Goal: Task Accomplishment & Management: Manage account settings

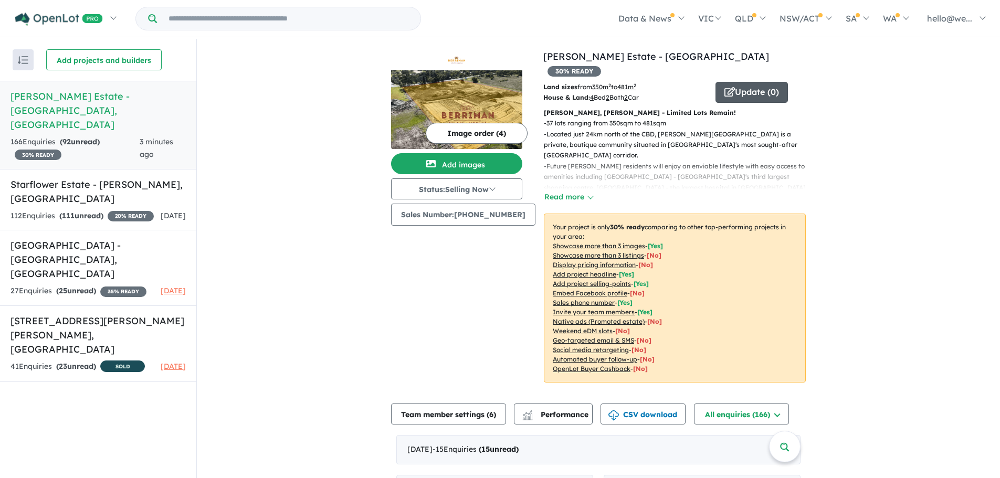
click at [734, 82] on button "Update ( 0 )" at bounding box center [751, 92] width 72 height 21
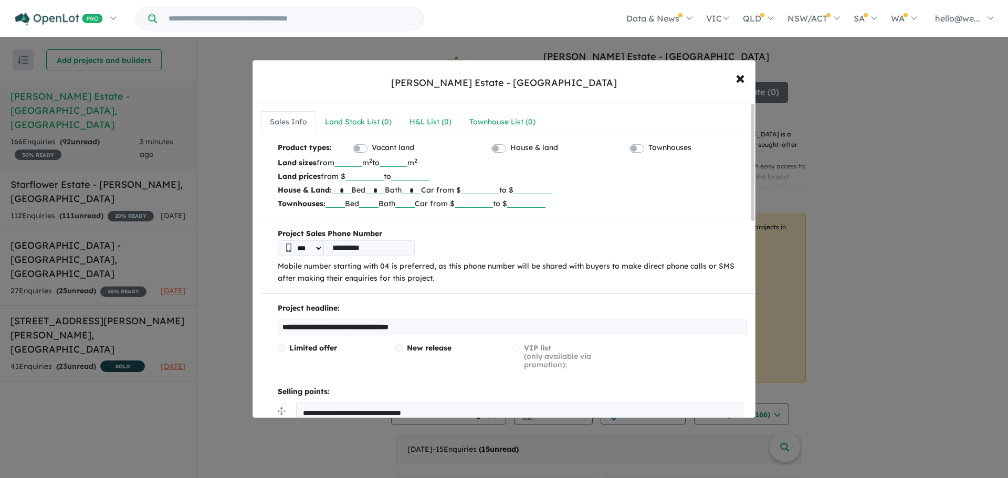
click at [239, 149] on div "**********" at bounding box center [504, 239] width 1008 height 478
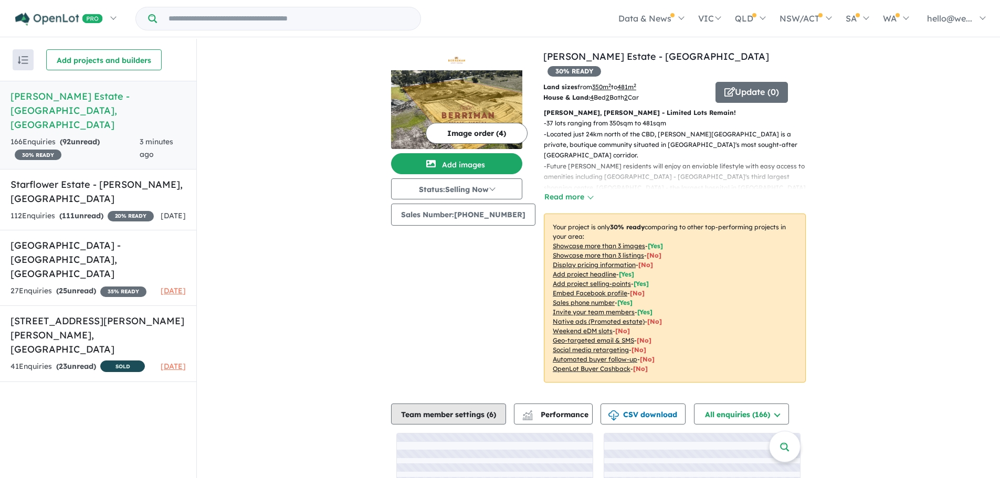
click at [453, 404] on button "Team member settings ( 6 )" at bounding box center [448, 414] width 115 height 21
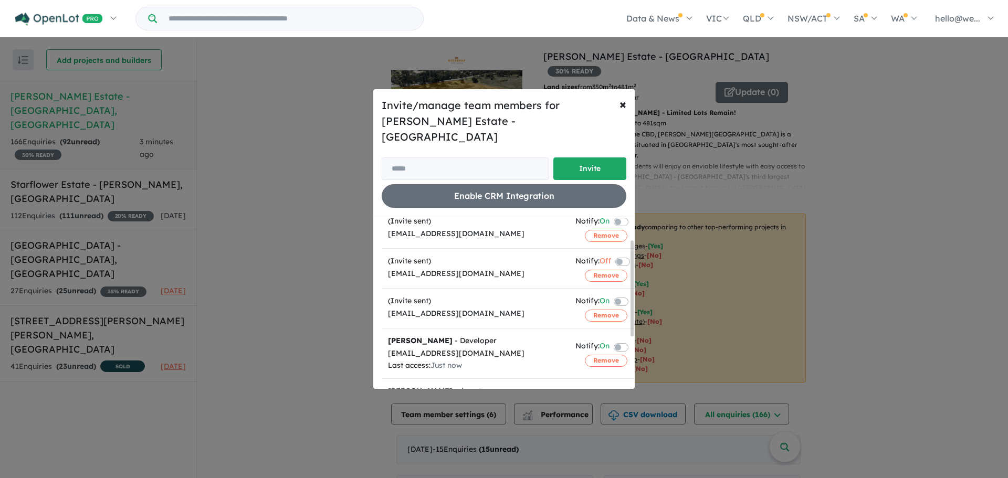
scroll to position [52, 0]
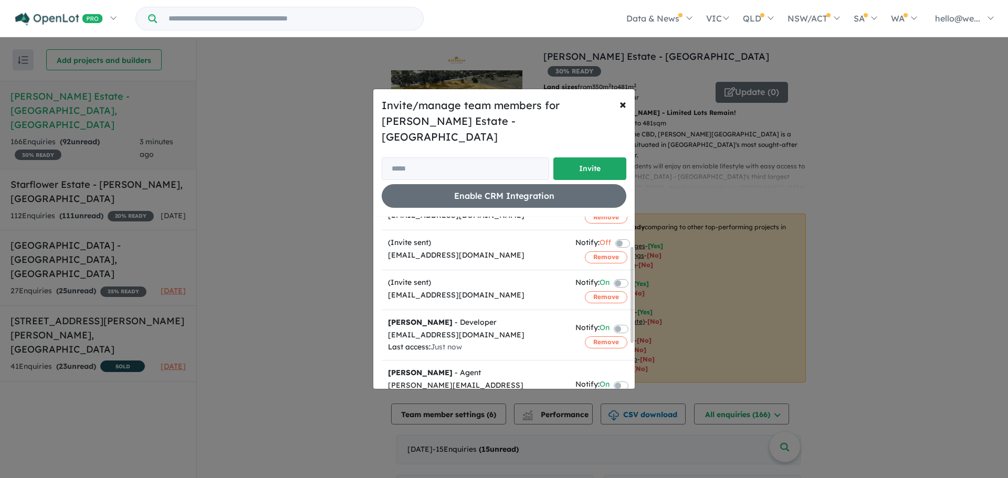
click at [632, 277] on label at bounding box center [633, 283] width 2 height 13
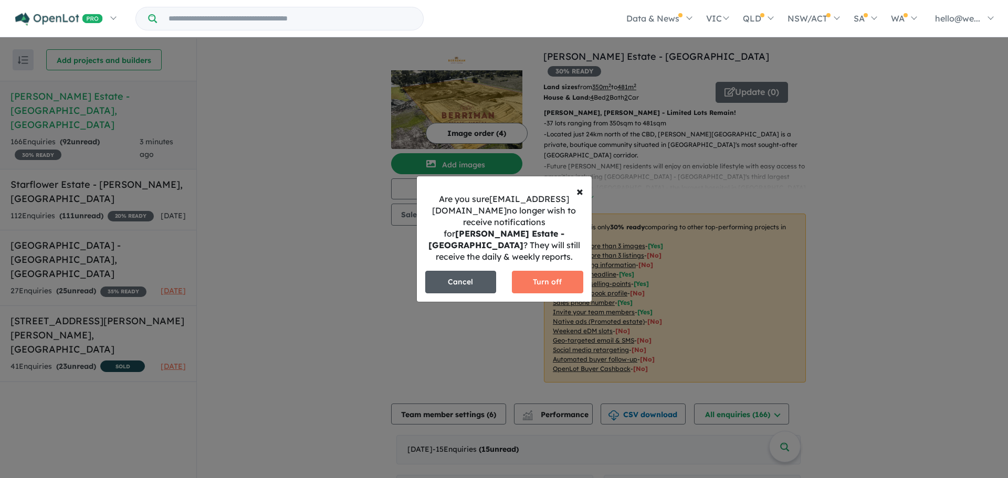
click at [454, 279] on button "Cancel" at bounding box center [460, 282] width 71 height 23
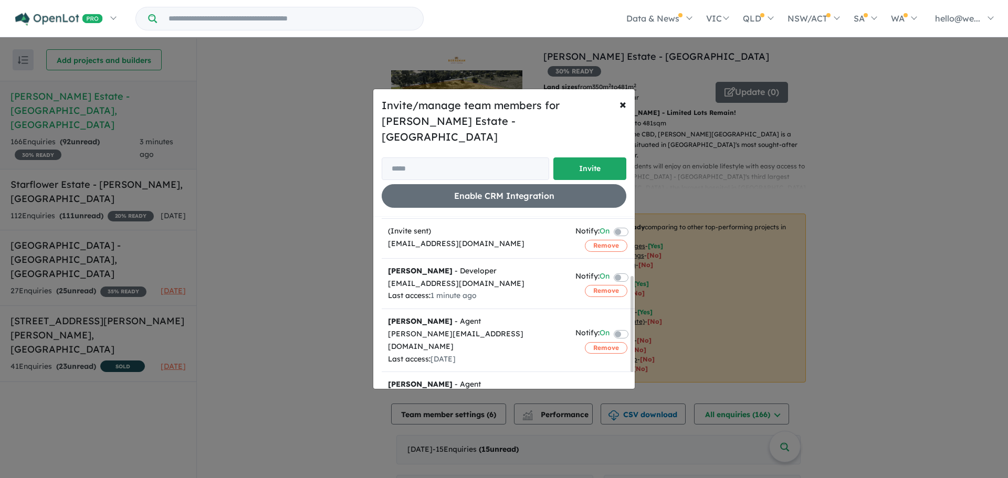
scroll to position [105, 0]
click at [632, 269] on label at bounding box center [633, 275] width 2 height 13
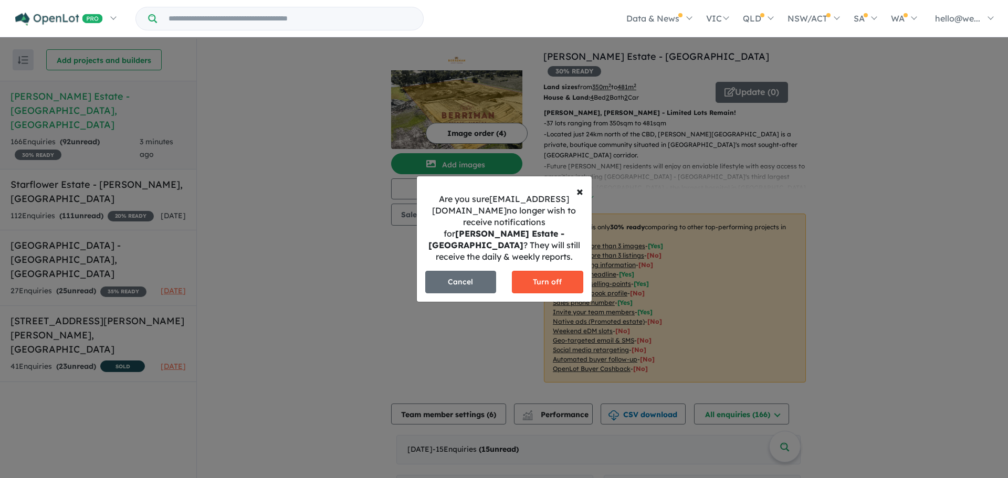
click at [566, 278] on button "Turn off" at bounding box center [547, 282] width 71 height 23
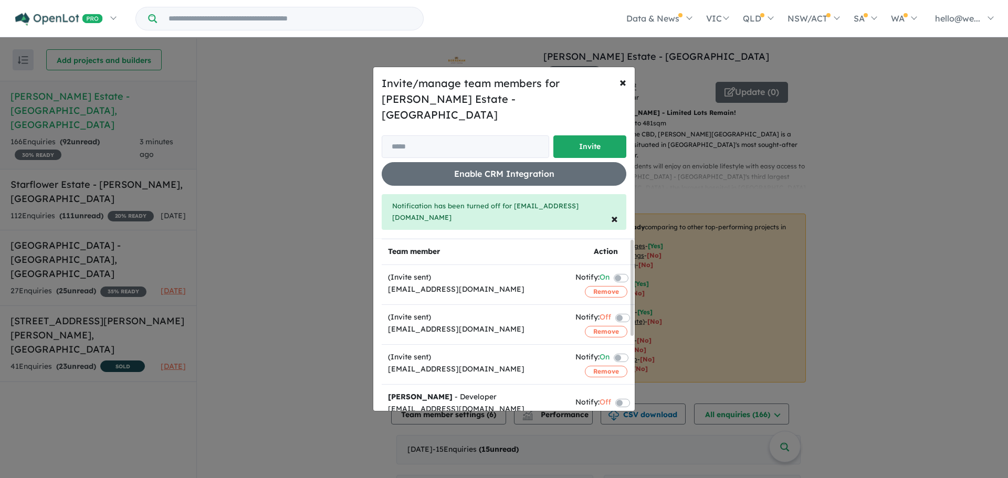
click at [632, 351] on label at bounding box center [633, 357] width 2 height 13
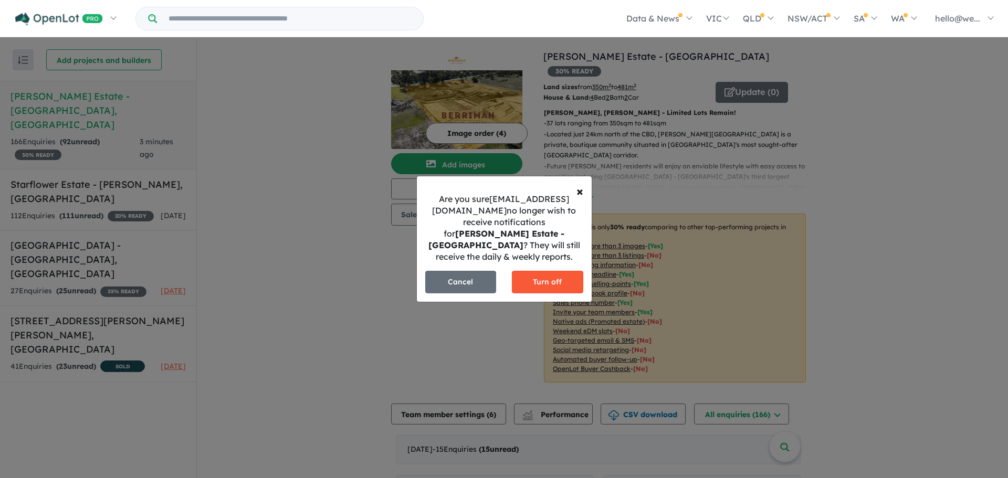
click at [578, 278] on button "Turn off" at bounding box center [547, 282] width 71 height 23
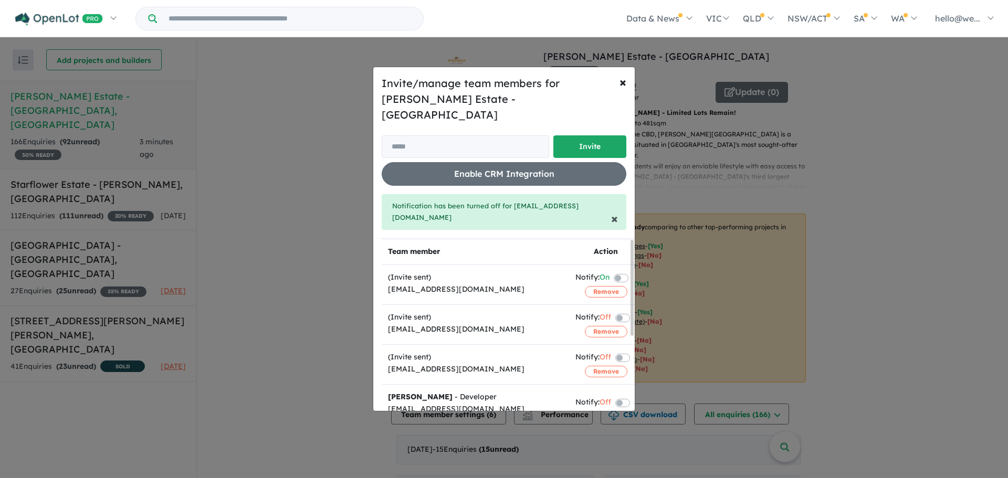
click at [617, 210] on span "×" at bounding box center [614, 218] width 7 height 16
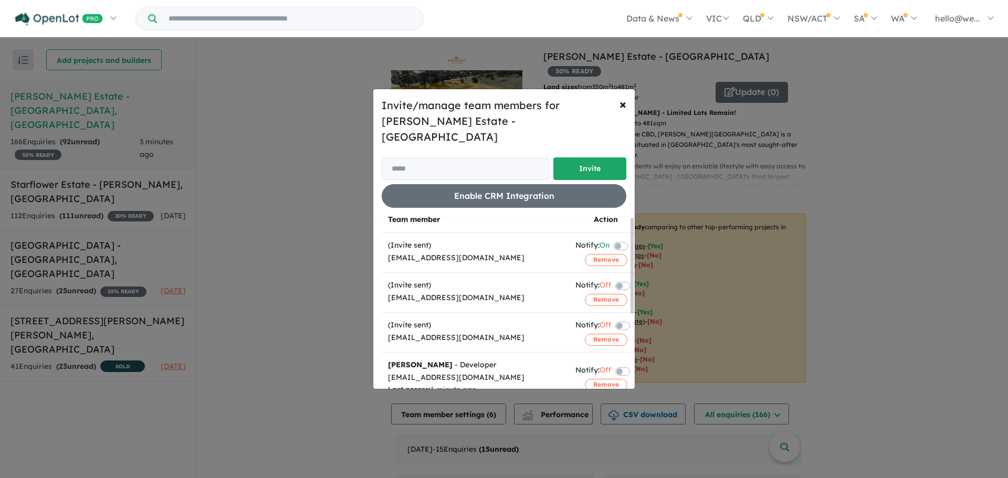
scroll to position [0, 0]
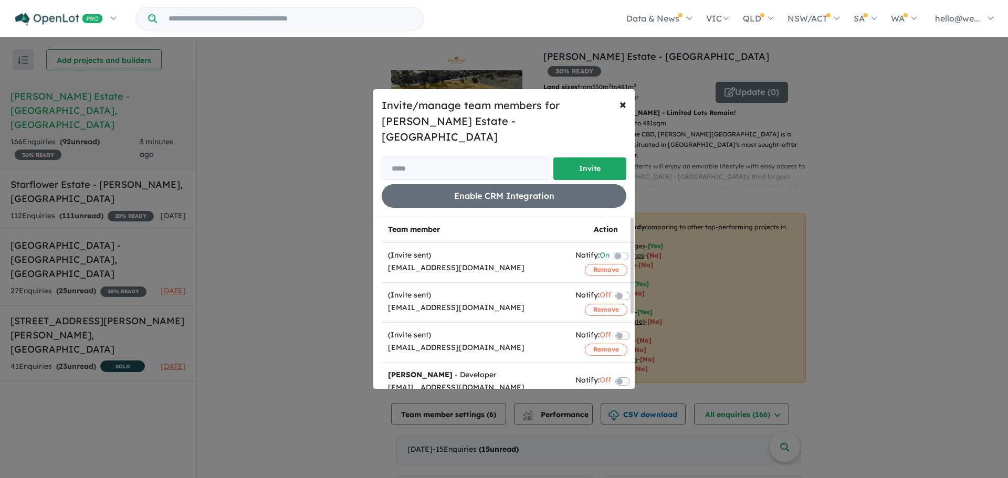
click at [358, 199] on div "Invite/manage team members for [PERSON_NAME] Estate - [PERSON_NAME] Invite Enab…" at bounding box center [504, 239] width 1008 height 478
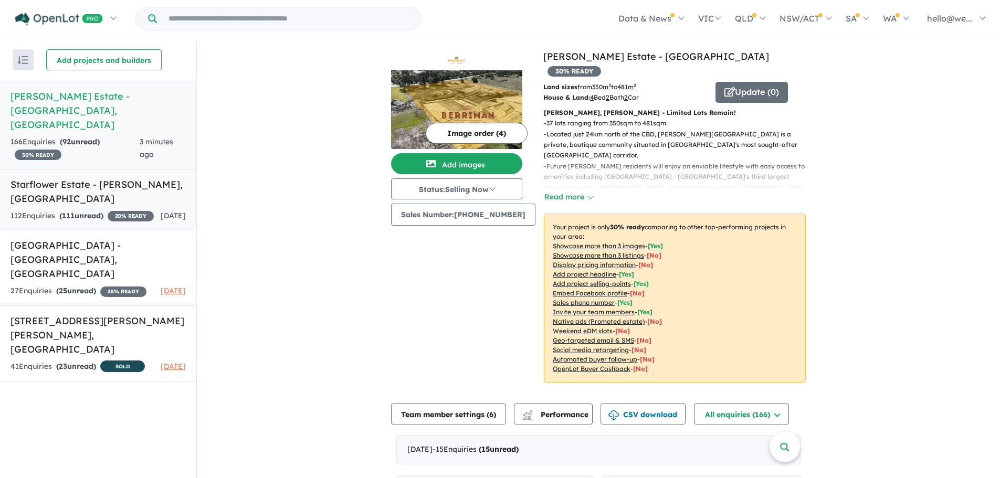
click at [102, 211] on strong "( 111 unread)" at bounding box center [81, 215] width 44 height 9
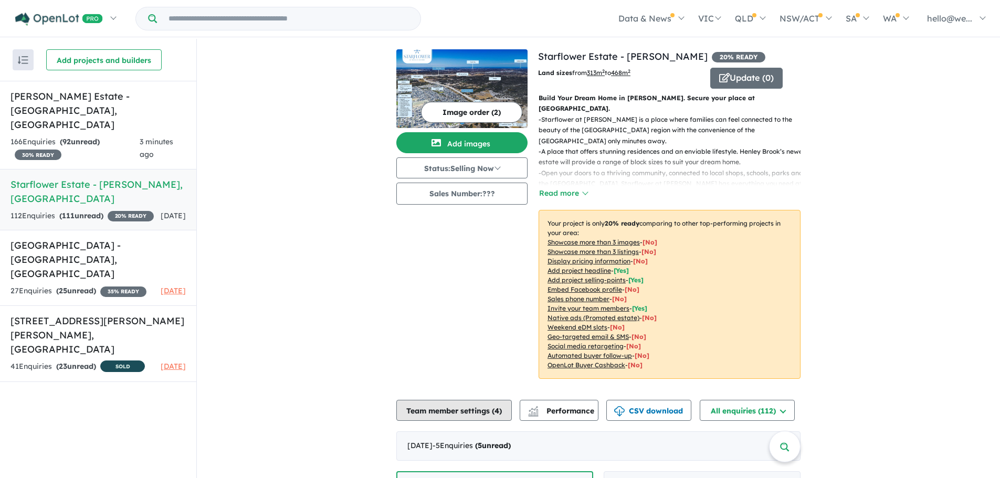
click at [463, 400] on button "Team member settings ( 4 )" at bounding box center [453, 410] width 115 height 21
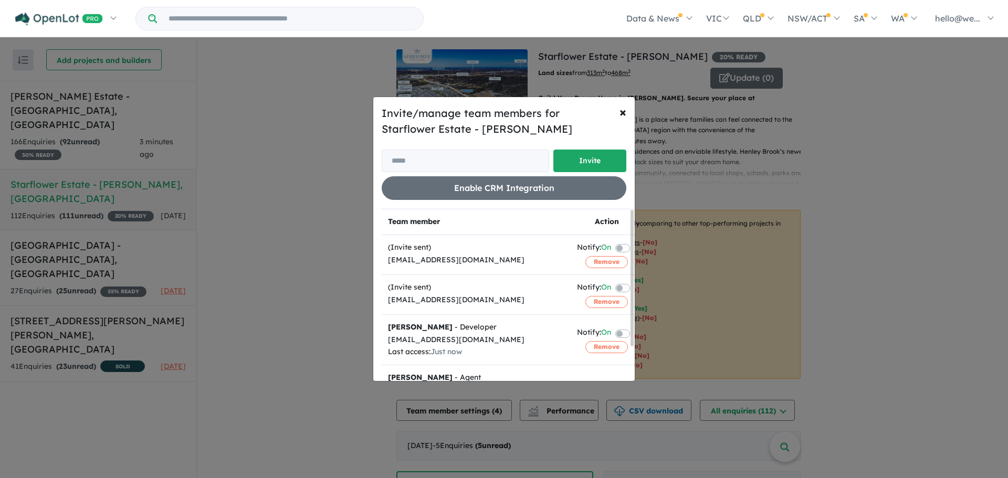
scroll to position [43, 0]
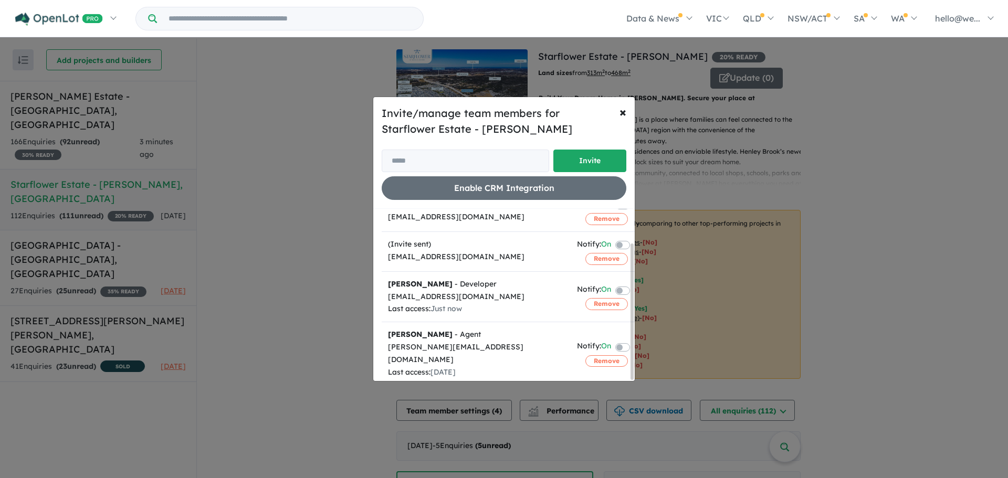
click at [321, 272] on div "Invite/manage team members for Starflower Estate - [PERSON_NAME] Invite Enable …" at bounding box center [504, 239] width 1008 height 478
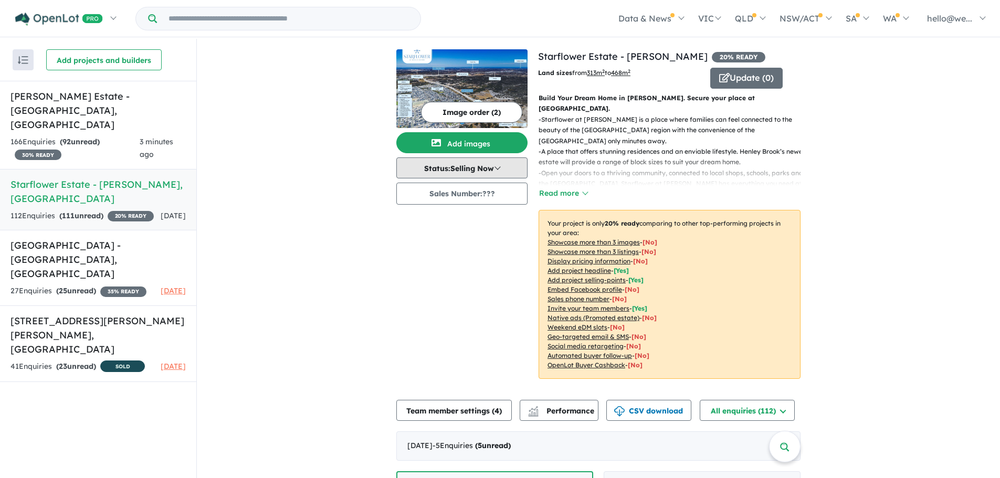
click at [464, 167] on button "Status: Selling Now" at bounding box center [461, 167] width 131 height 21
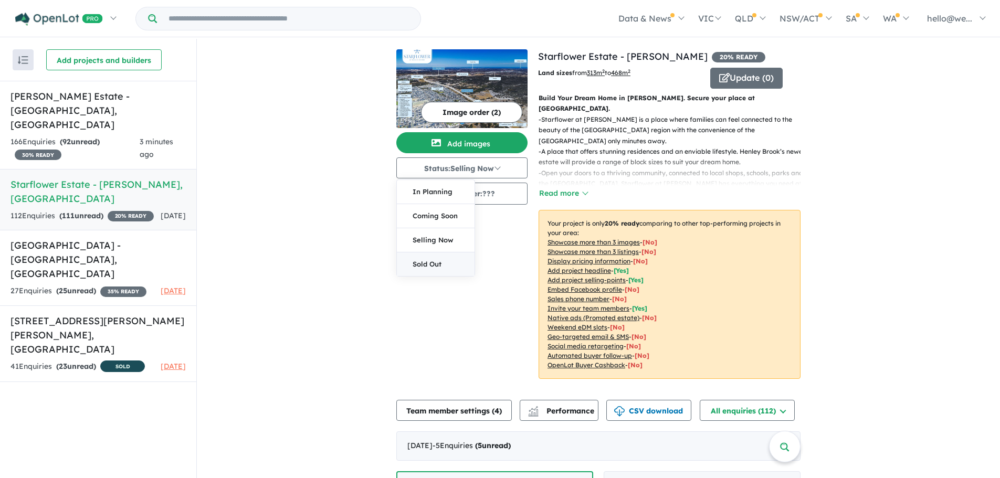
click at [434, 261] on button "Sold Out" at bounding box center [436, 264] width 78 height 24
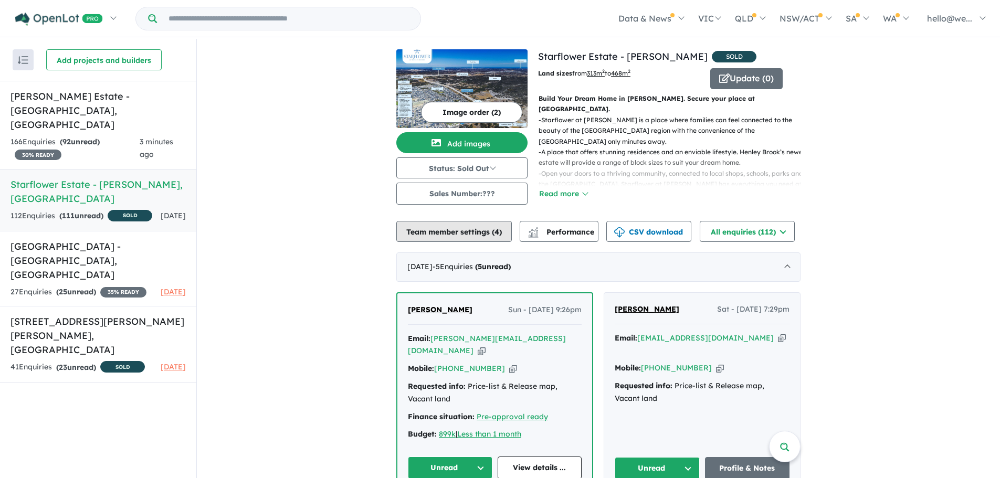
click at [431, 225] on button "Team member settings ( 4 )" at bounding box center [453, 231] width 115 height 21
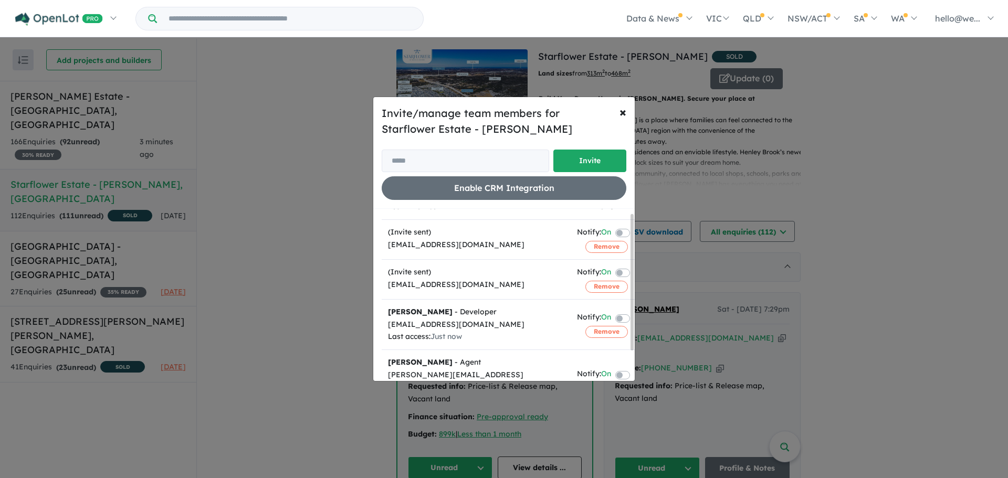
scroll to position [0, 0]
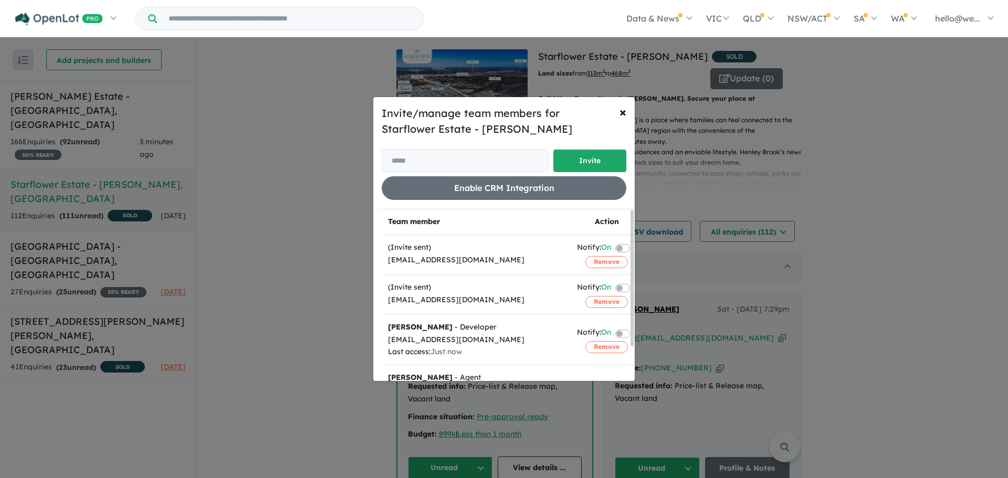
click at [299, 255] on div "Invite/manage team members for Starflower Estate - [PERSON_NAME] Invite Enable …" at bounding box center [504, 239] width 1008 height 478
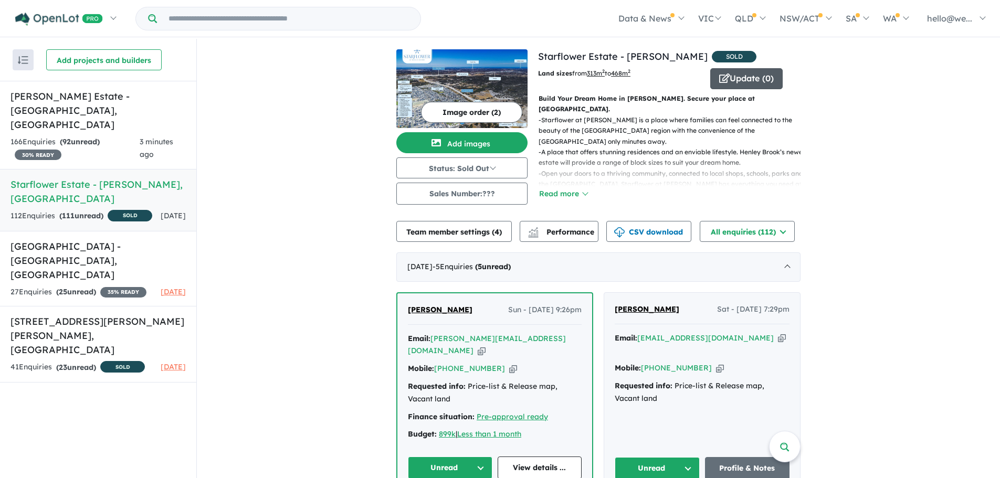
click at [730, 73] on button "Update ( 0 )" at bounding box center [746, 78] width 72 height 21
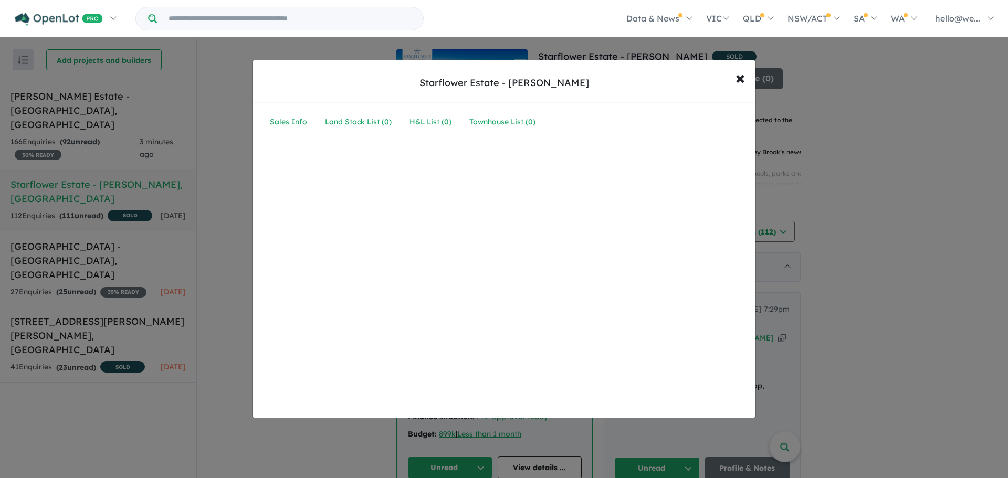
click at [237, 196] on div "Starflower Estate - [PERSON_NAME] × Close Sales Info Land Stock List ( 0 ) H&L …" at bounding box center [504, 239] width 1008 height 478
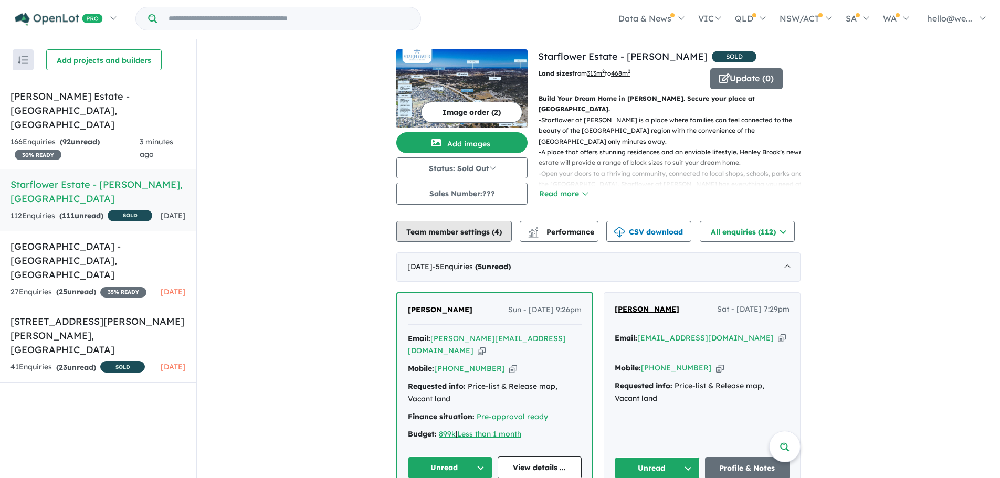
click at [461, 223] on button "Team member settings ( 4 )" at bounding box center [453, 231] width 115 height 21
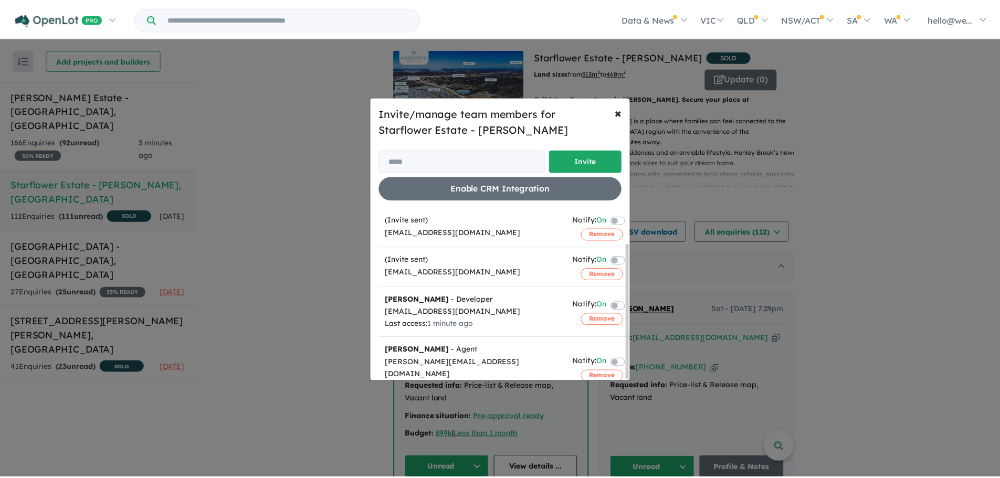
scroll to position [43, 0]
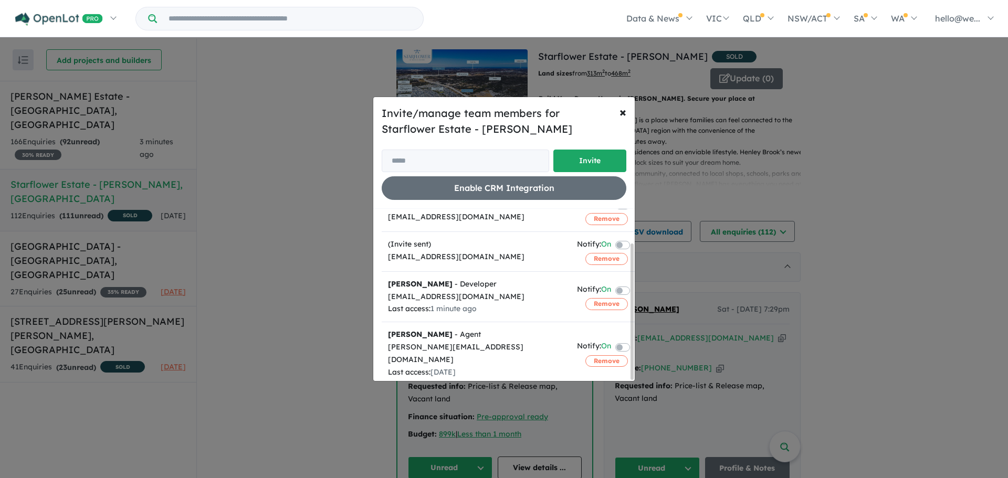
click at [381, 252] on div "Team member Action (Invite sent) [EMAIL_ADDRESS][DOMAIN_NAME] Notify: On Remove…" at bounding box center [503, 295] width 261 height 172
click at [355, 252] on div "Invite/manage team members for Starflower Estate - [PERSON_NAME] Invite Enable …" at bounding box center [504, 239] width 1008 height 478
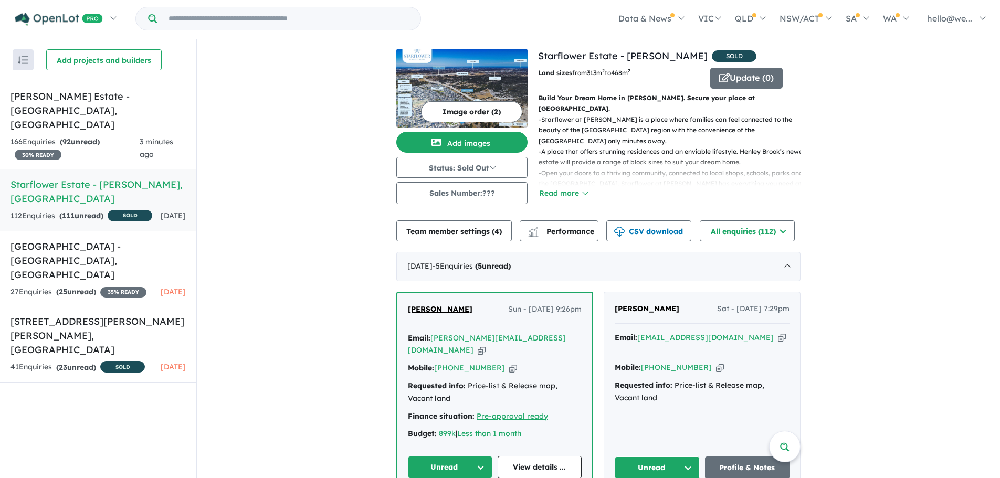
scroll to position [0, 0]
drag, startPoint x: 106, startPoint y: 152, endPoint x: 224, endPoint y: 133, distance: 119.1
click at [488, 200] on button "Sales Number: ???" at bounding box center [461, 194] width 131 height 22
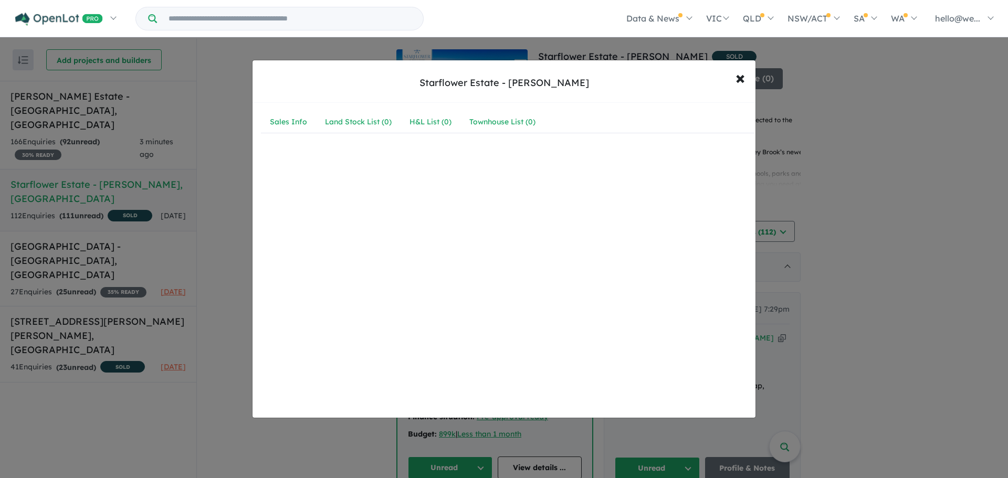
click at [130, 276] on div "Starflower Estate - [PERSON_NAME] × Close Sales Info Land Stock List ( 0 ) H&L …" at bounding box center [504, 239] width 1008 height 478
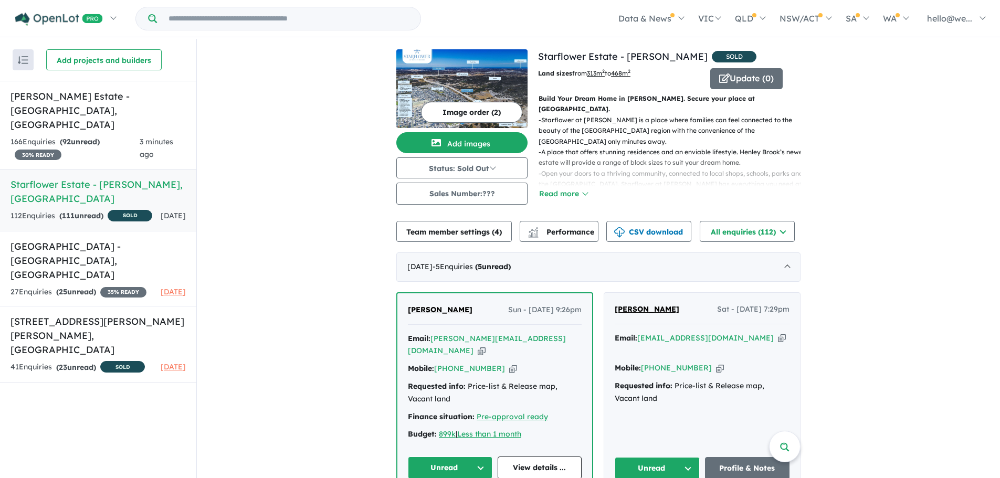
click at [24, 54] on button "button" at bounding box center [23, 59] width 21 height 21
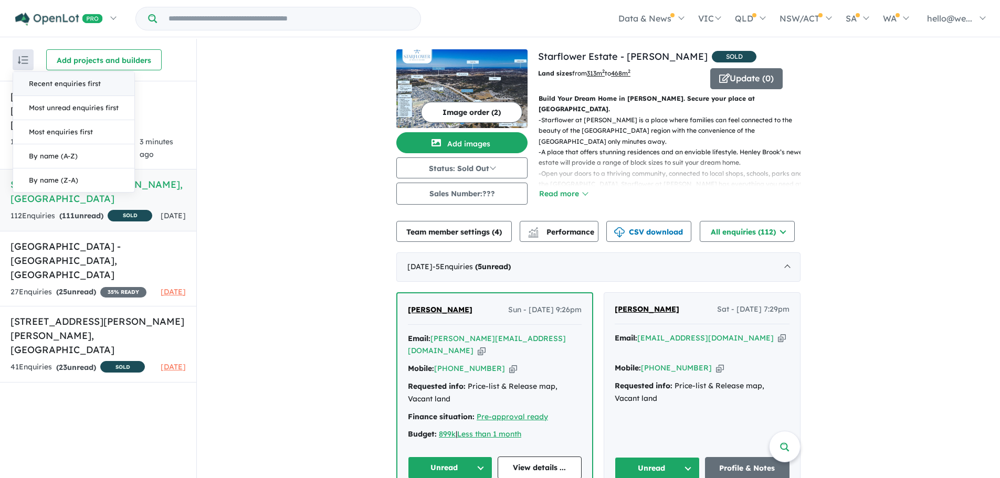
click at [24, 54] on button "button" at bounding box center [23, 59] width 21 height 21
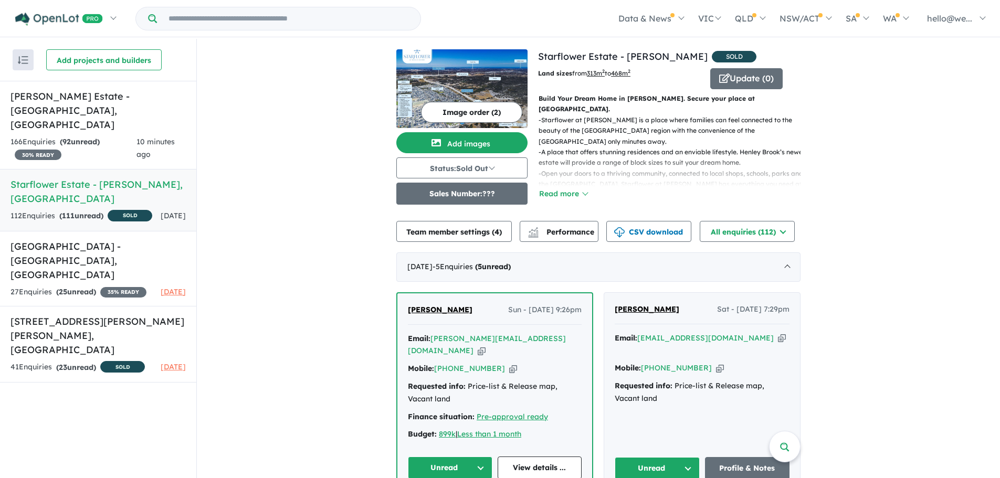
click at [478, 192] on button "Sales Number: ???" at bounding box center [461, 194] width 131 height 22
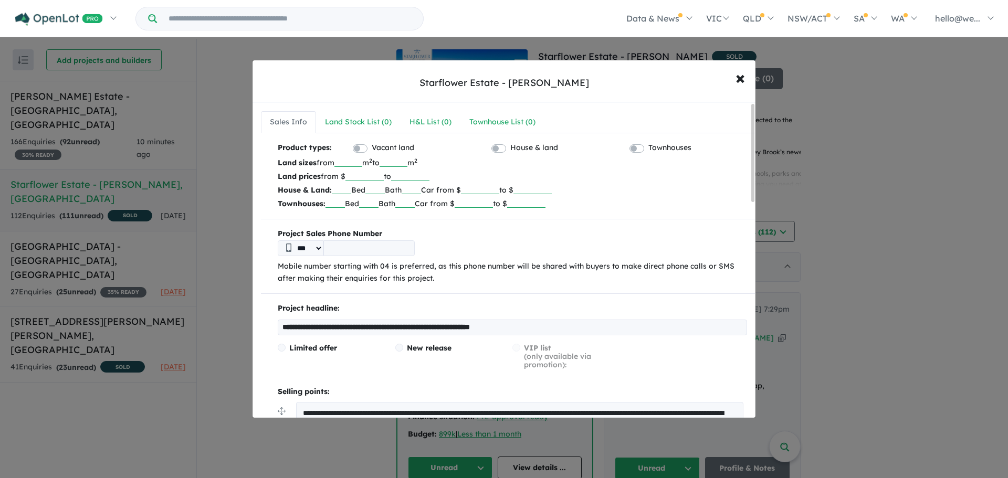
click at [236, 224] on div "**********" at bounding box center [504, 239] width 1008 height 478
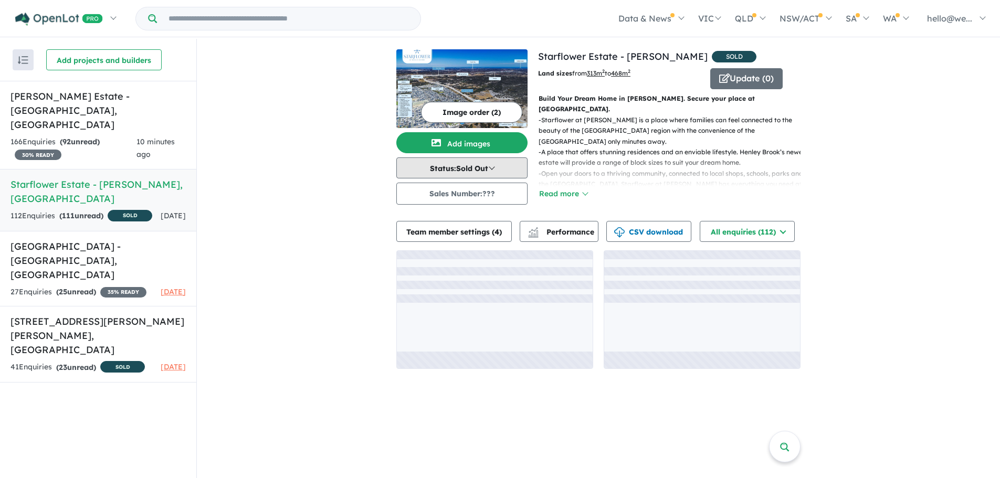
click at [457, 176] on button "Status: Sold Out" at bounding box center [461, 167] width 131 height 21
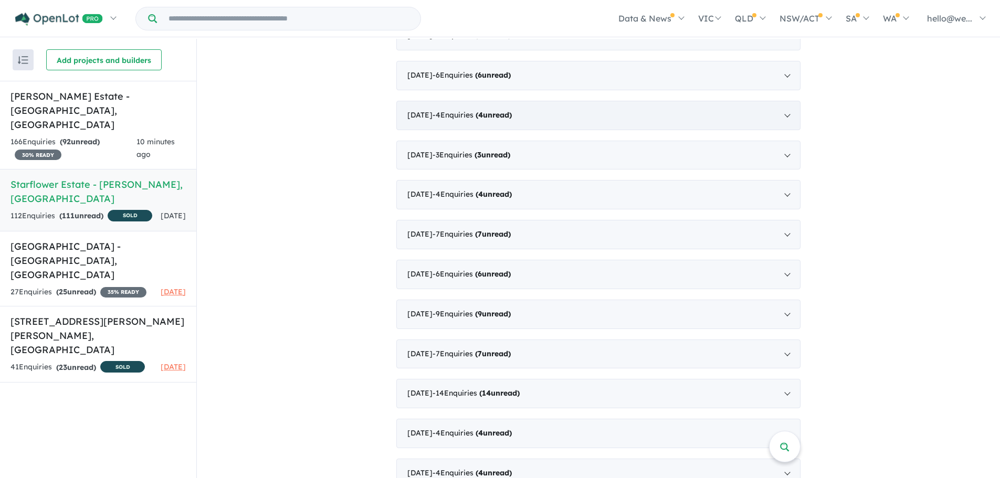
scroll to position [1155, 0]
